Goal: Task Accomplishment & Management: Manage account settings

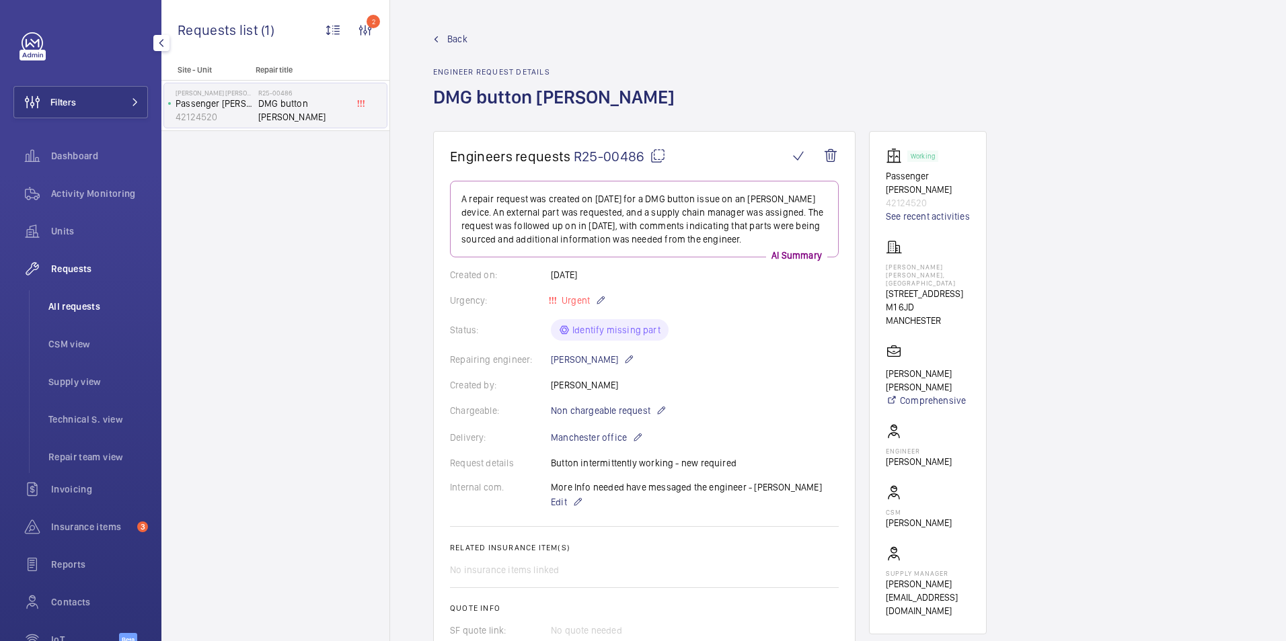
click at [64, 301] on span "All requests" at bounding box center [98, 306] width 100 height 13
